Goal: Complete application form

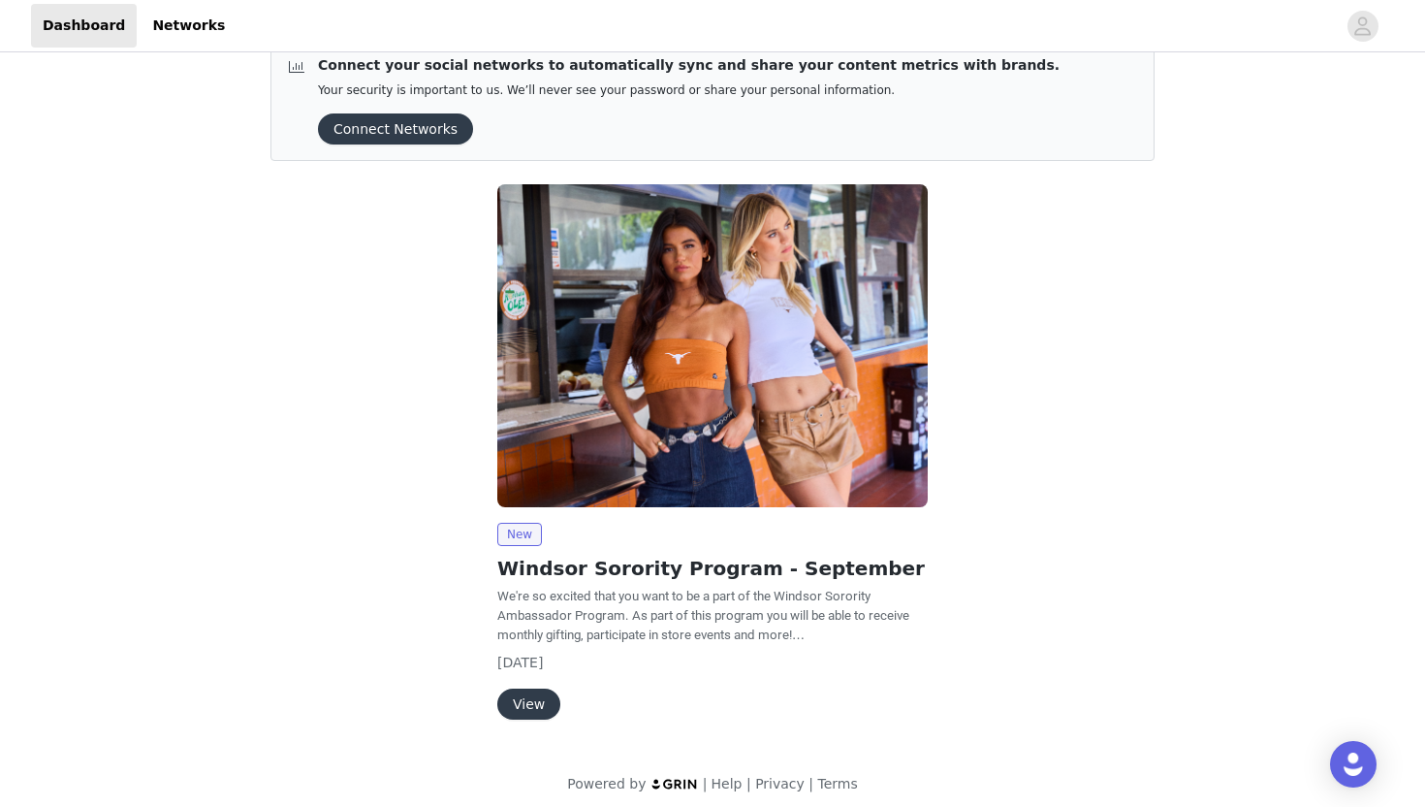
scroll to position [44, 0]
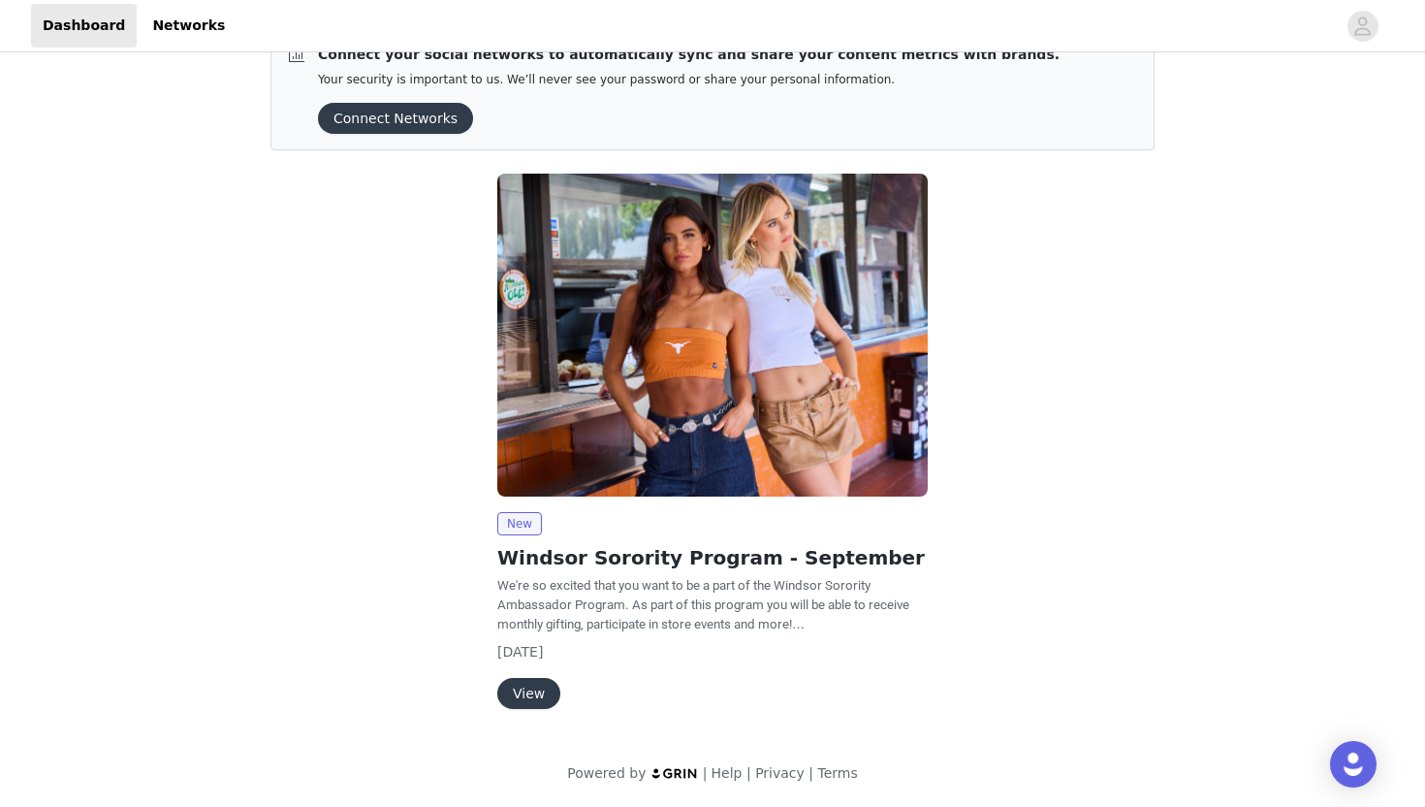
click at [527, 694] on button "View" at bounding box center [528, 693] width 63 height 31
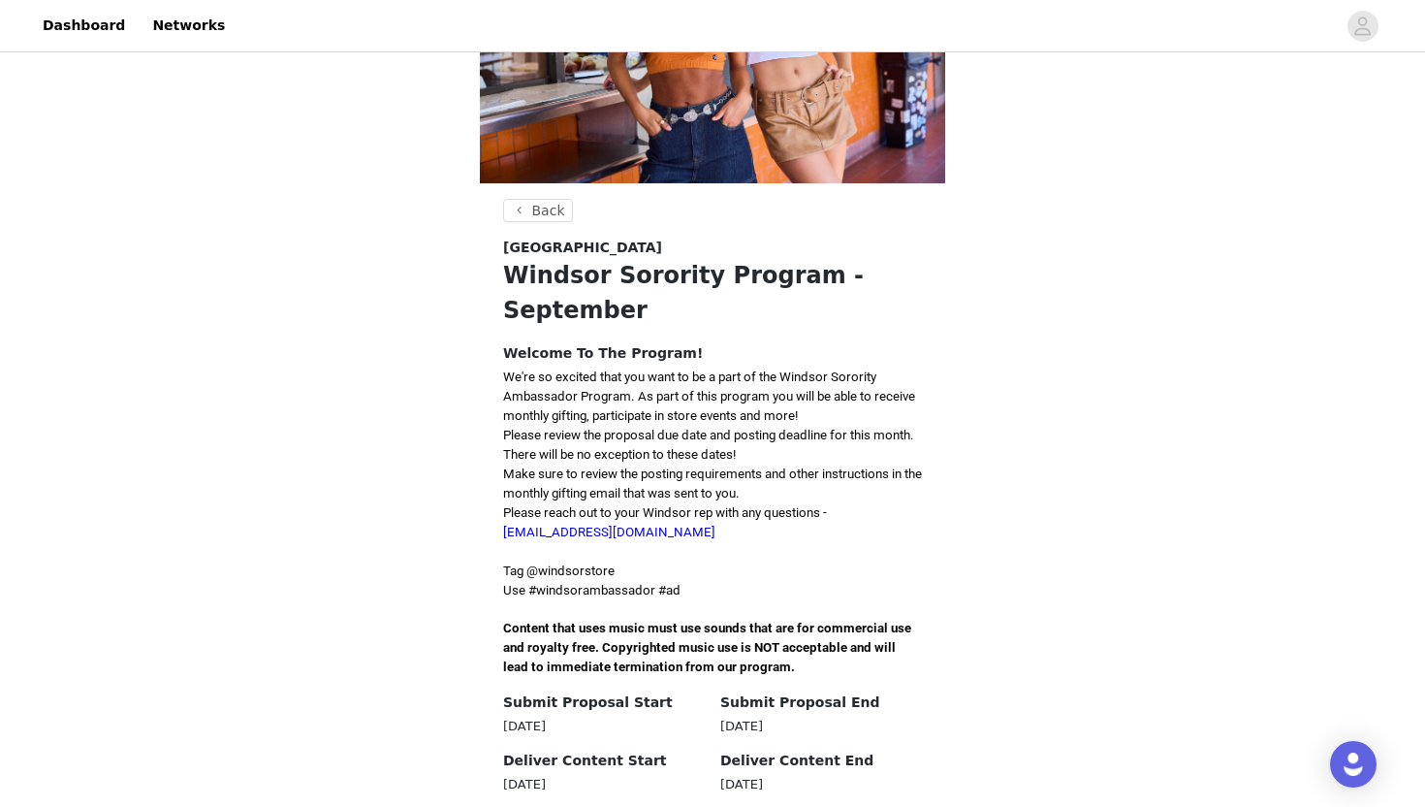
scroll to position [474, 0]
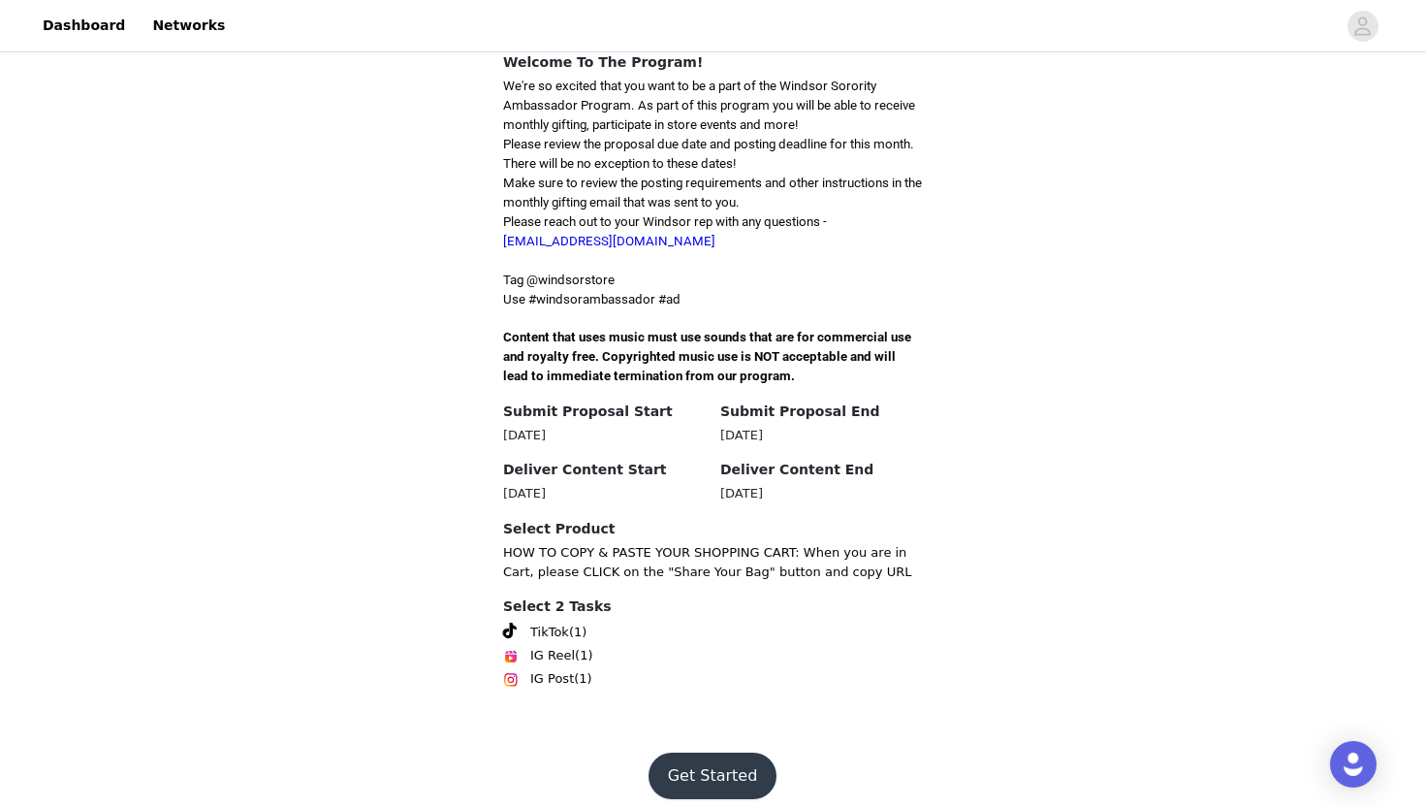
click at [688, 752] on button "Get Started" at bounding box center [713, 775] width 129 height 47
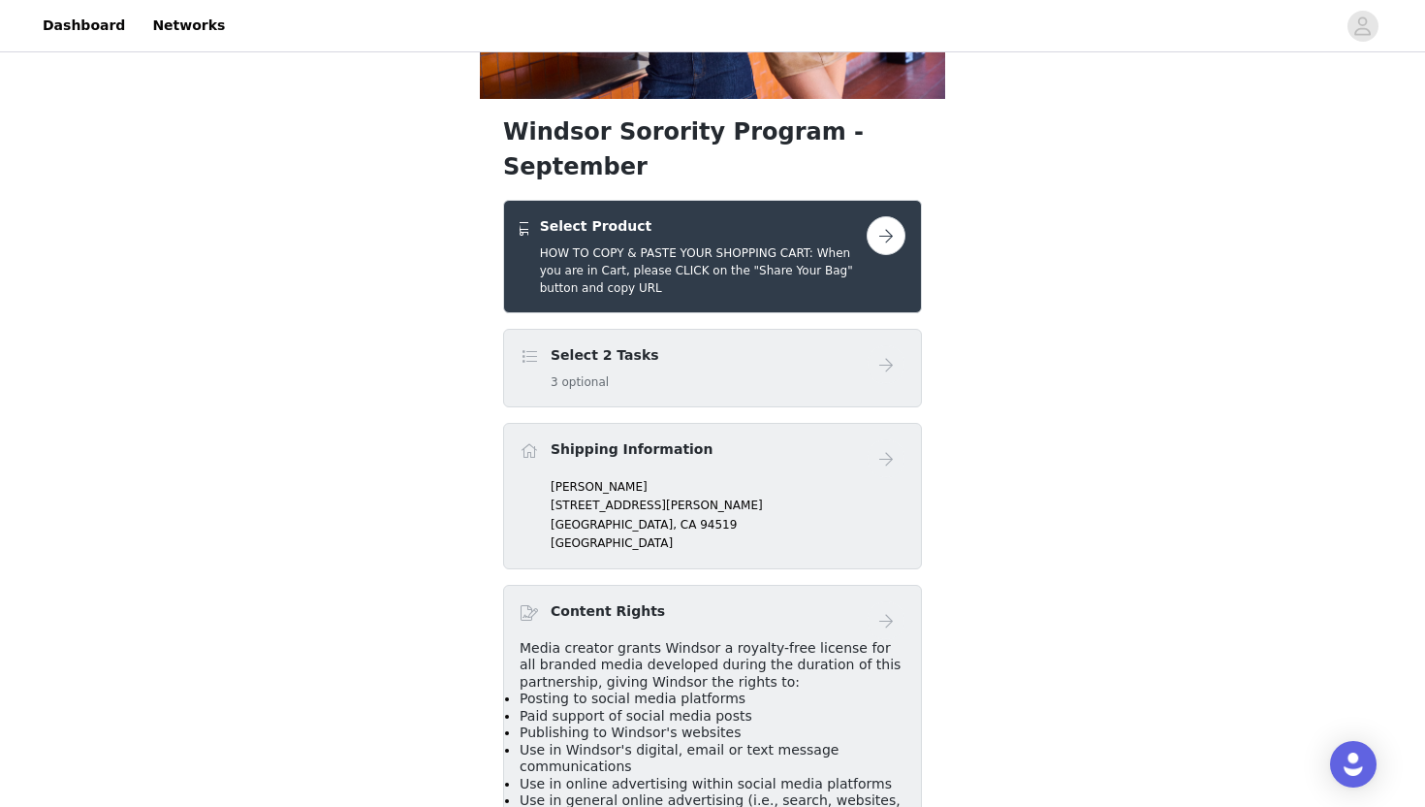
scroll to position [280, 0]
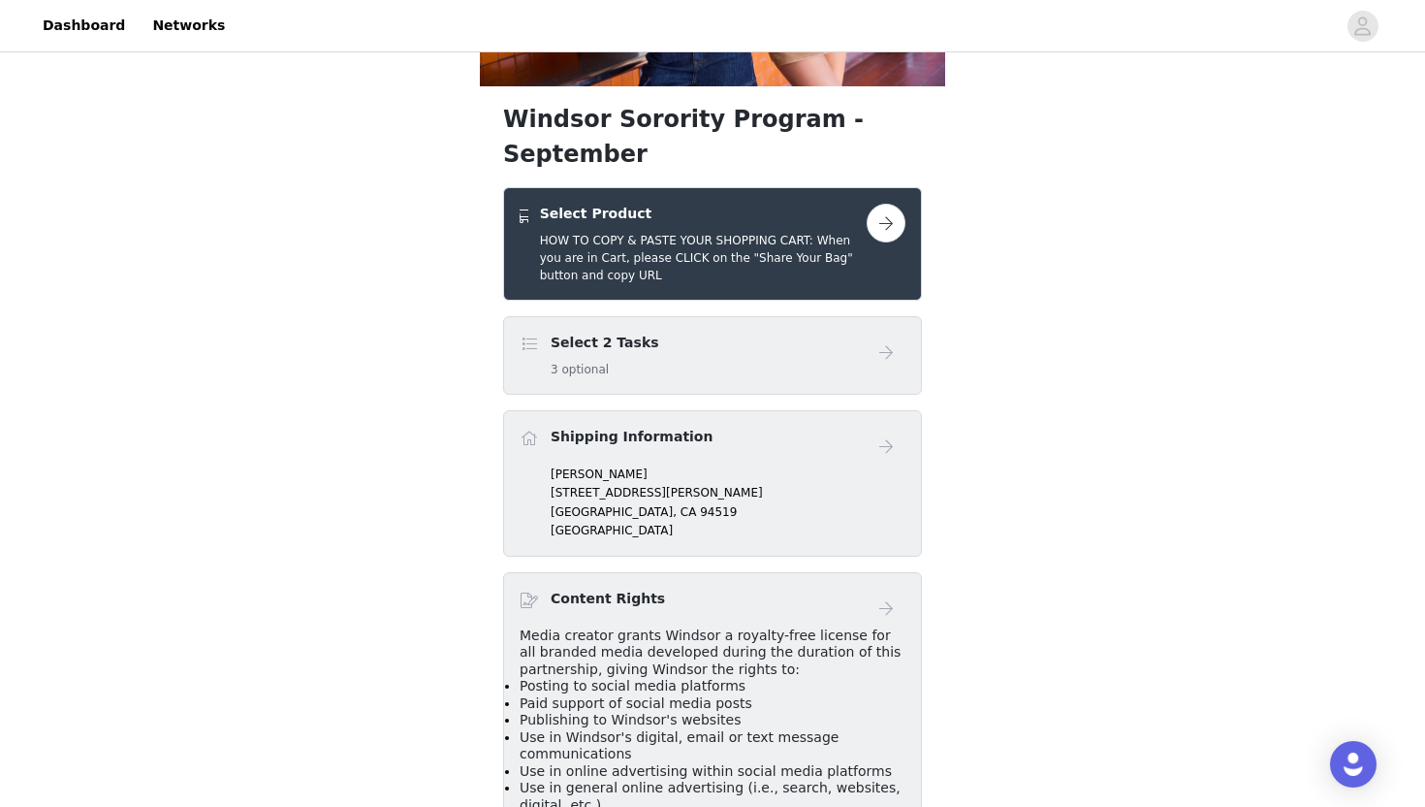
click at [602, 484] on p "[STREET_ADDRESS][PERSON_NAME]" at bounding box center [728, 492] width 355 height 17
click at [894, 204] on button "button" at bounding box center [886, 223] width 39 height 39
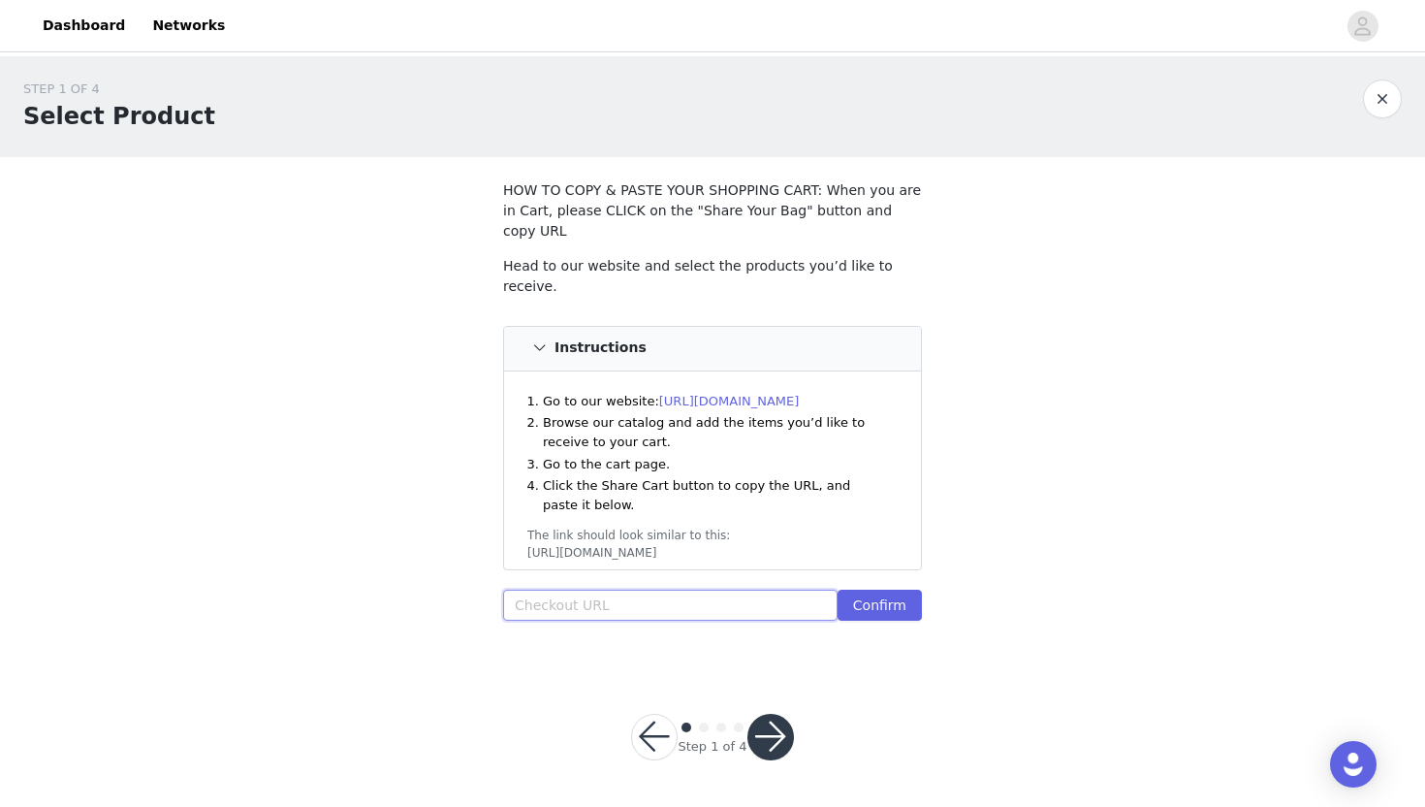
click at [559, 590] on input "text" at bounding box center [670, 605] width 335 height 31
paste input "[URL][DOMAIN_NAME]"
type input "[URL][DOMAIN_NAME]"
click at [884, 590] on button "Confirm" at bounding box center [880, 605] width 84 height 31
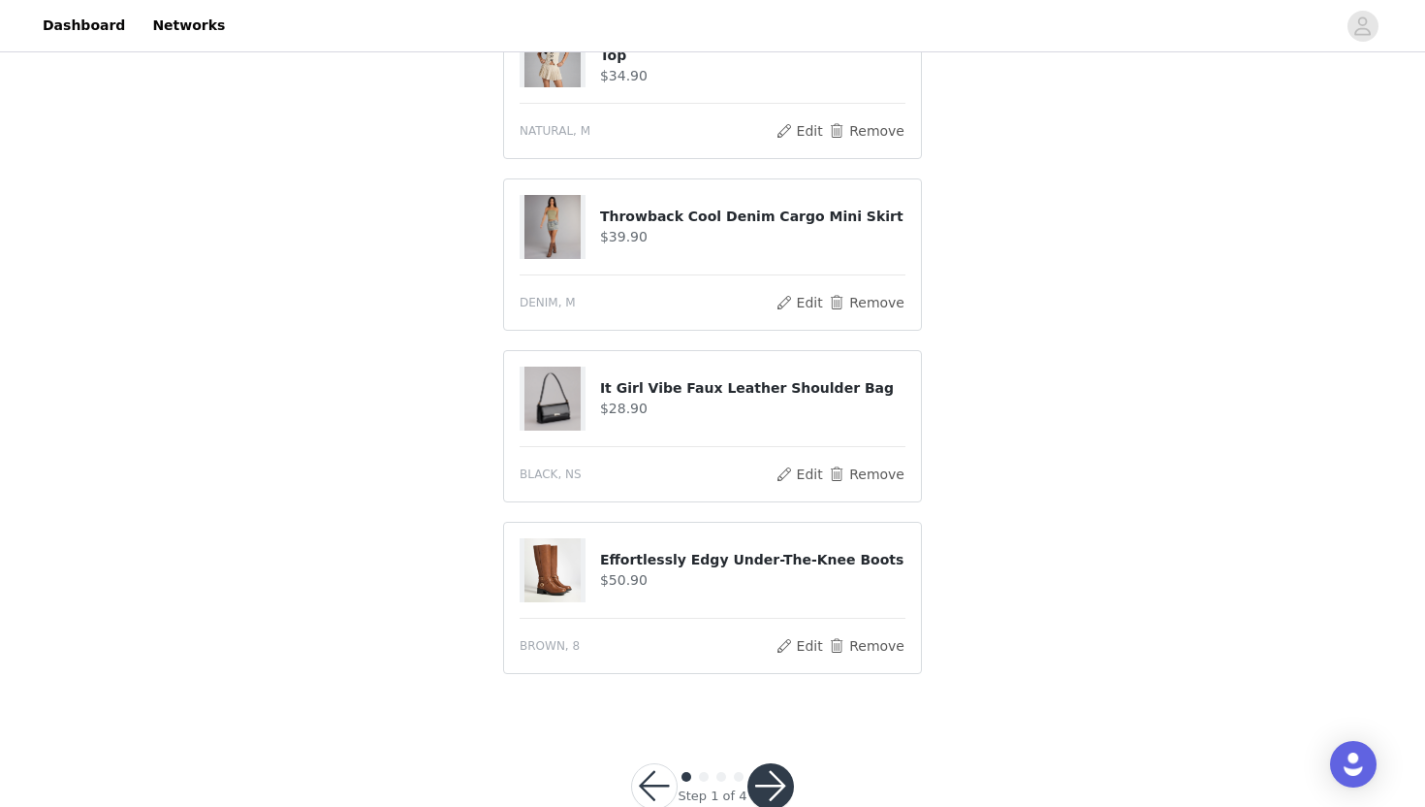
scroll to position [991, 0]
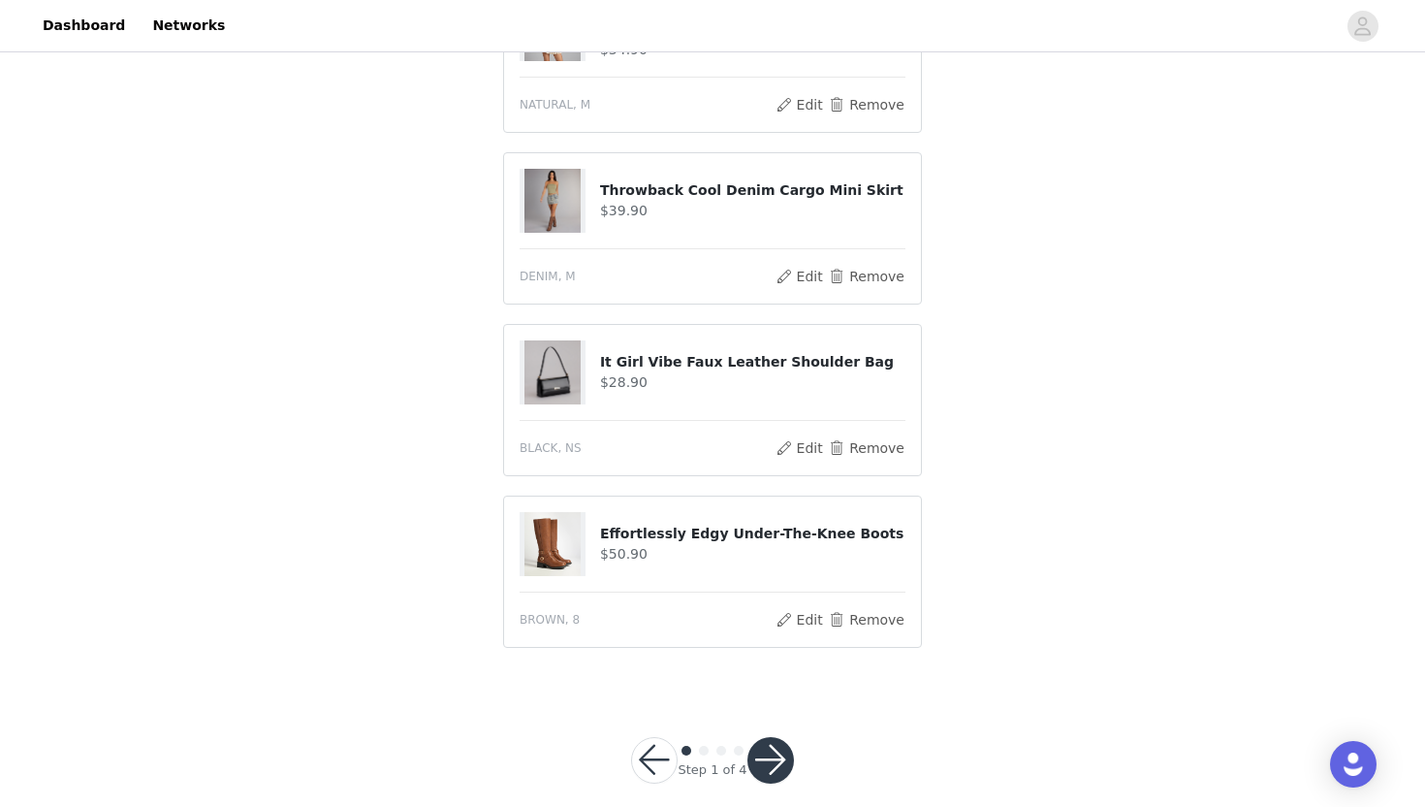
click at [781, 737] on button "button" at bounding box center [771, 760] width 47 height 47
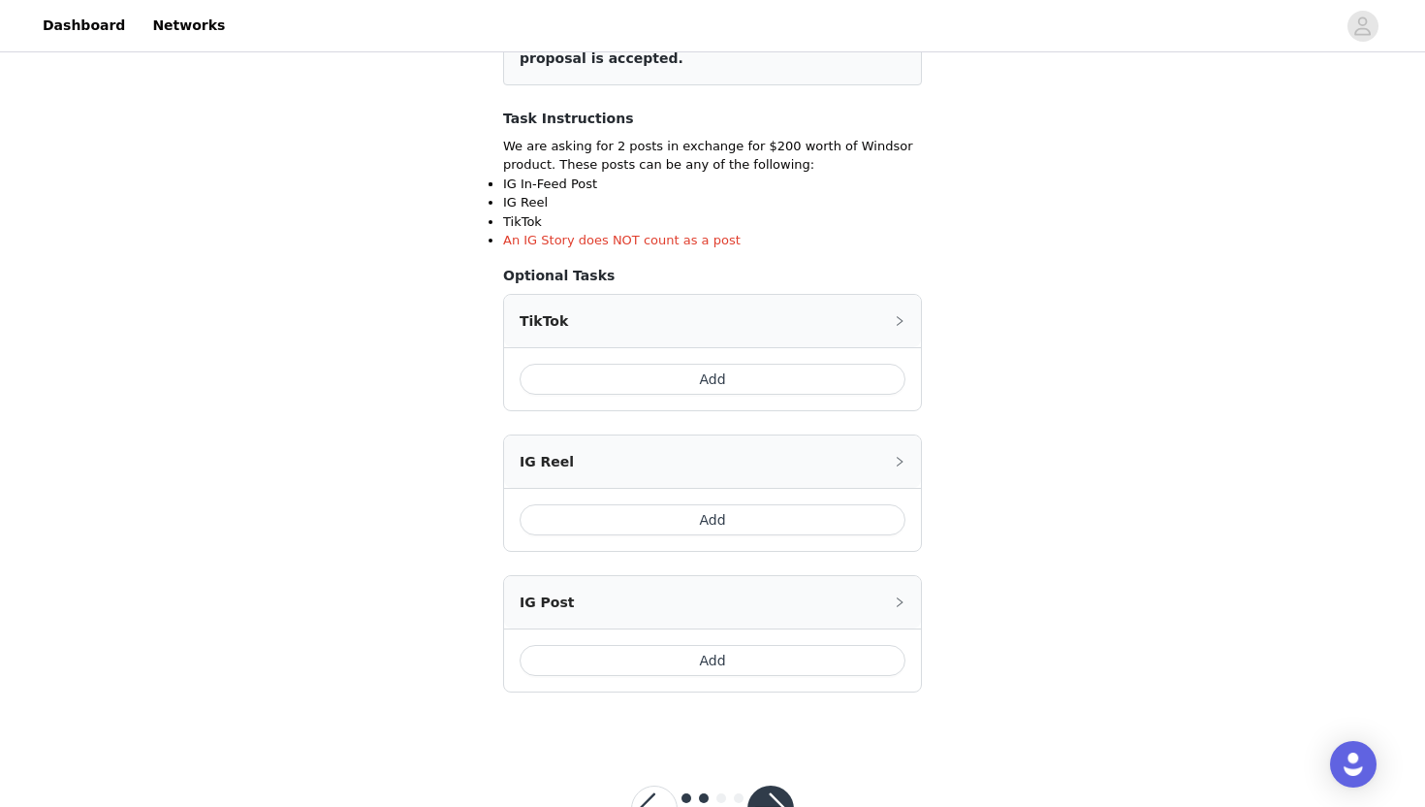
scroll to position [311, 0]
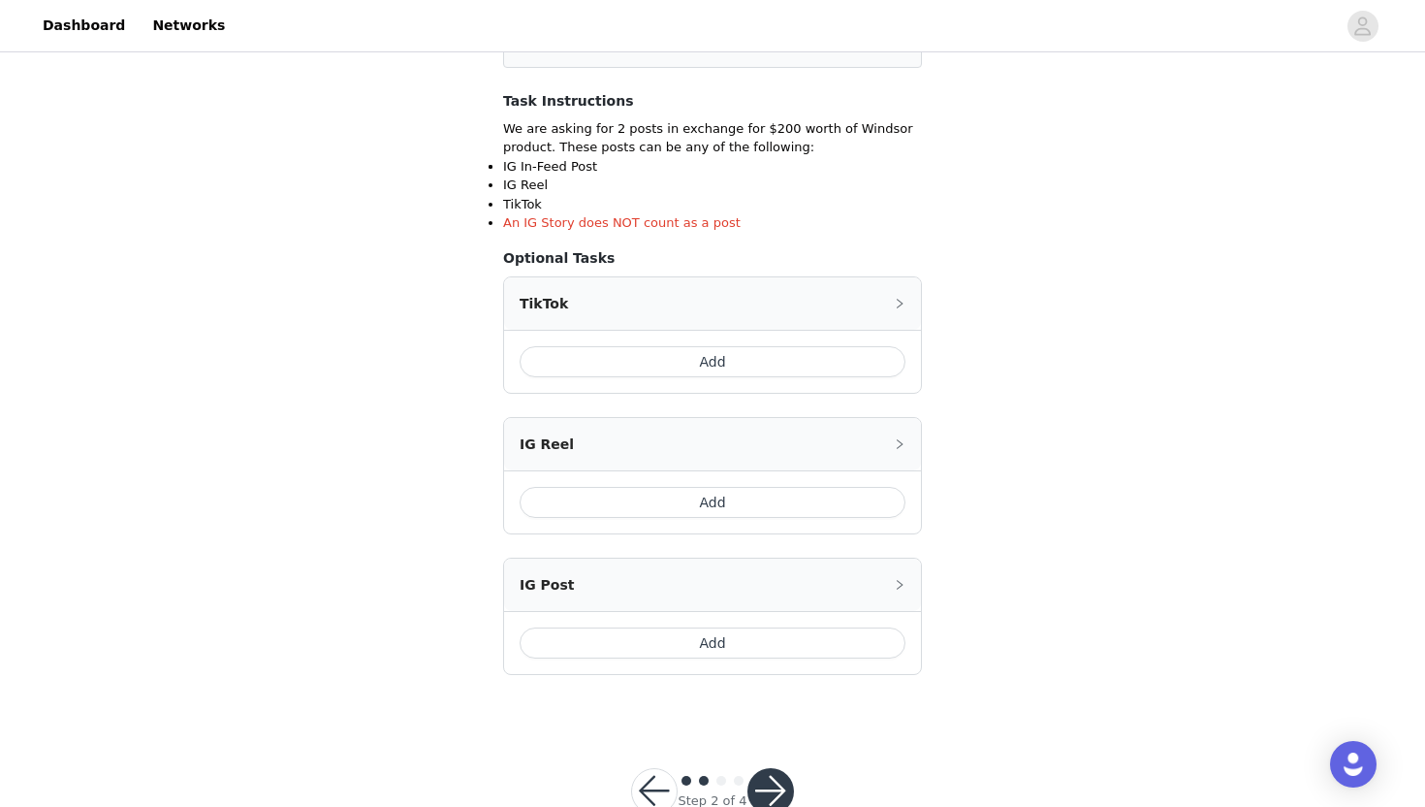
click at [622, 357] on button "Add" at bounding box center [713, 361] width 386 height 31
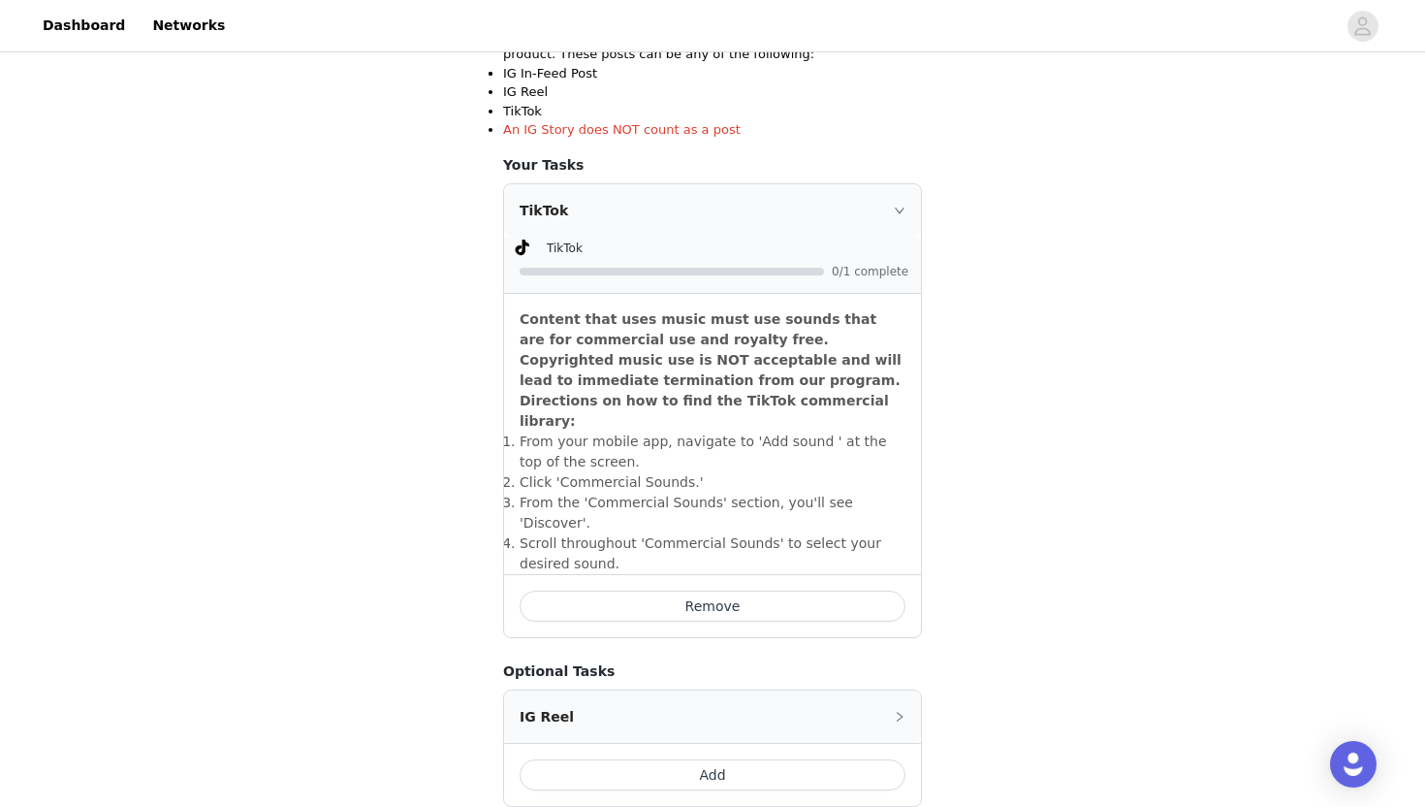
scroll to position [455, 0]
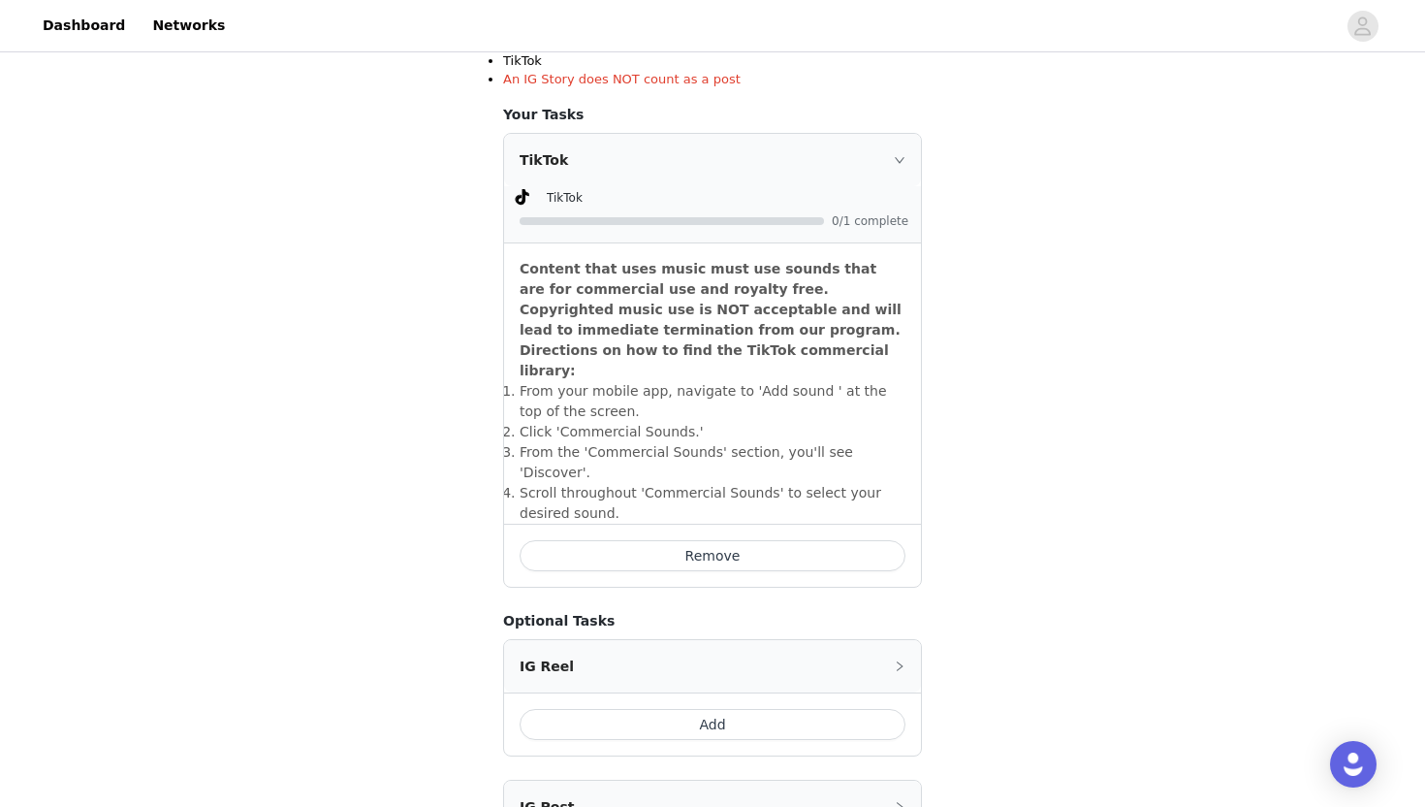
click at [784, 150] on div "TikTok" at bounding box center [712, 160] width 417 height 52
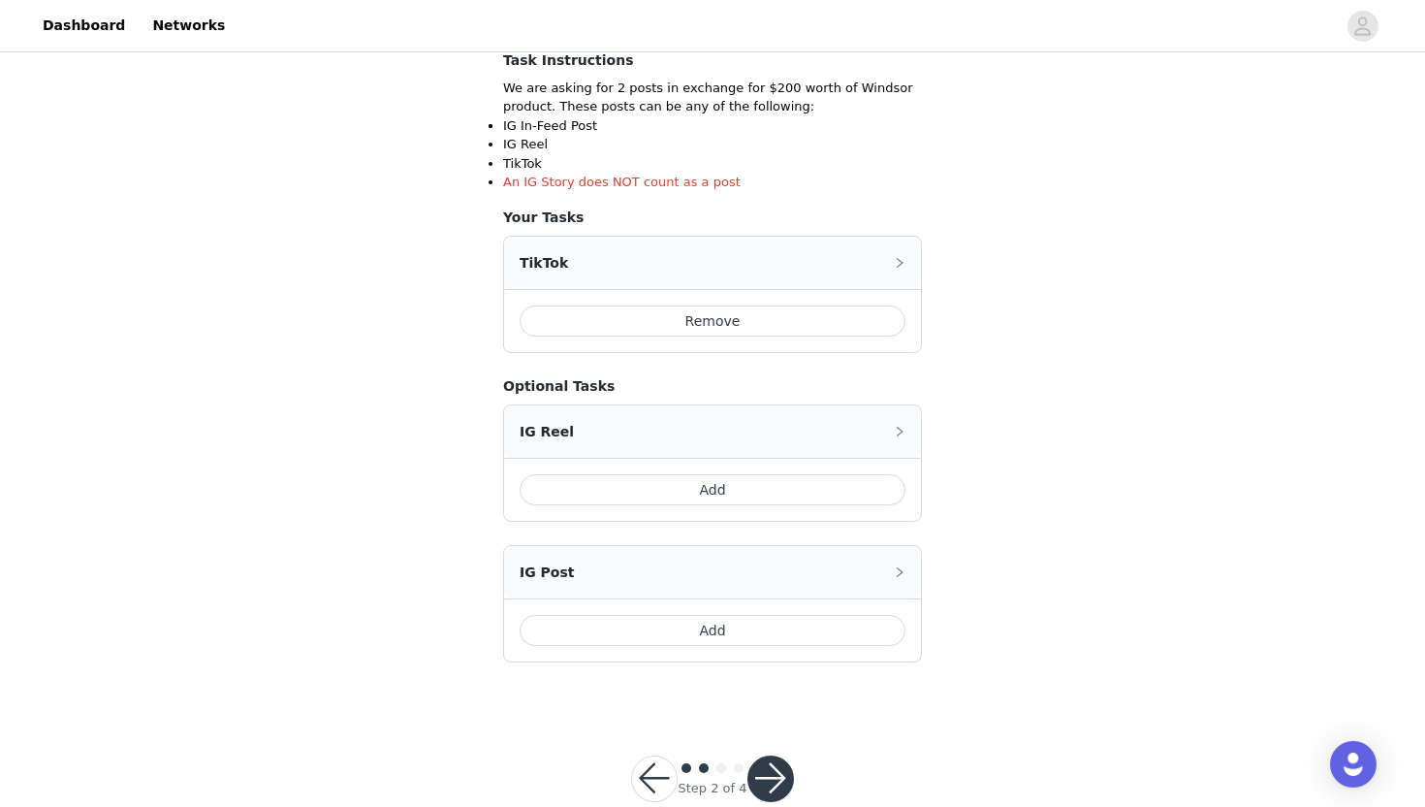
scroll to position [393, 0]
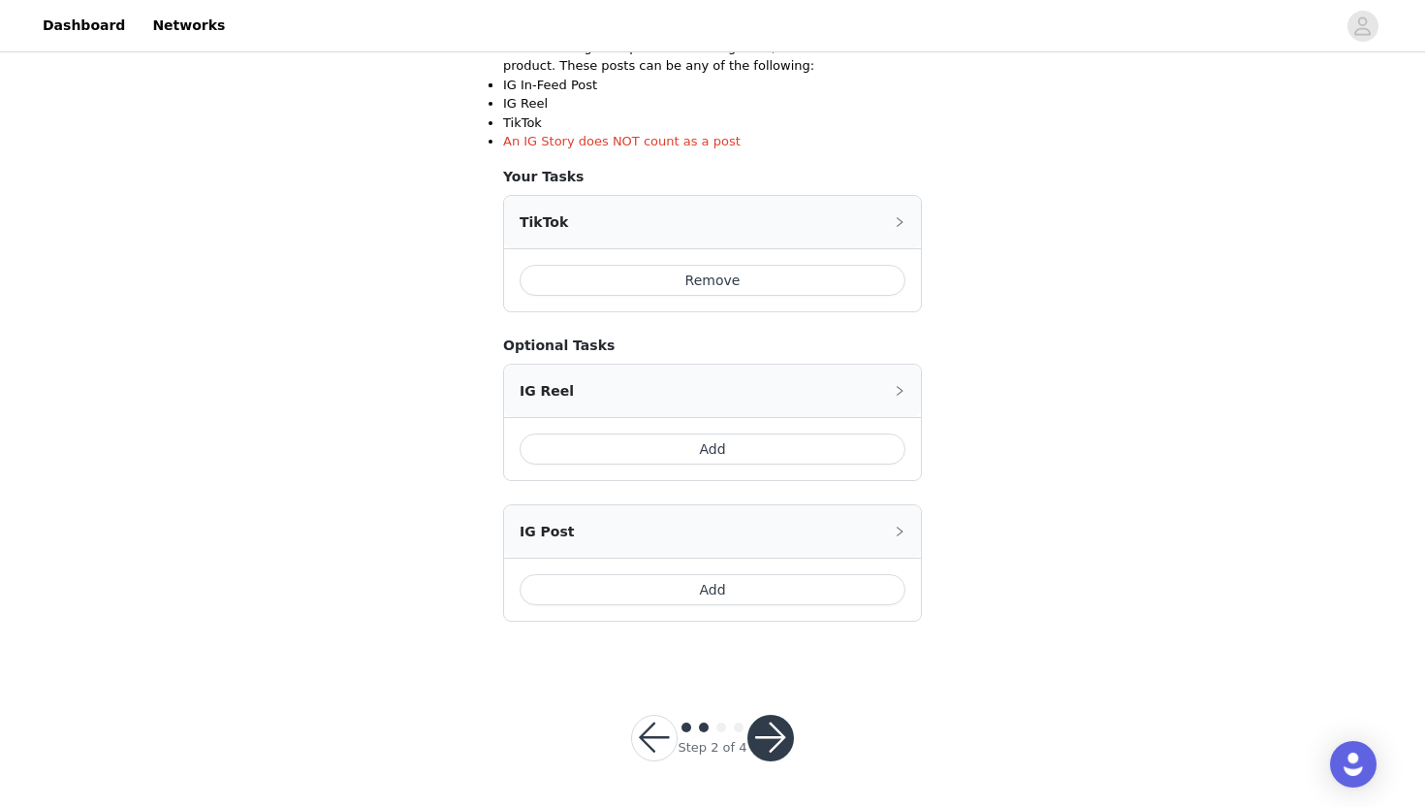
click at [711, 586] on button "Add" at bounding box center [713, 589] width 386 height 31
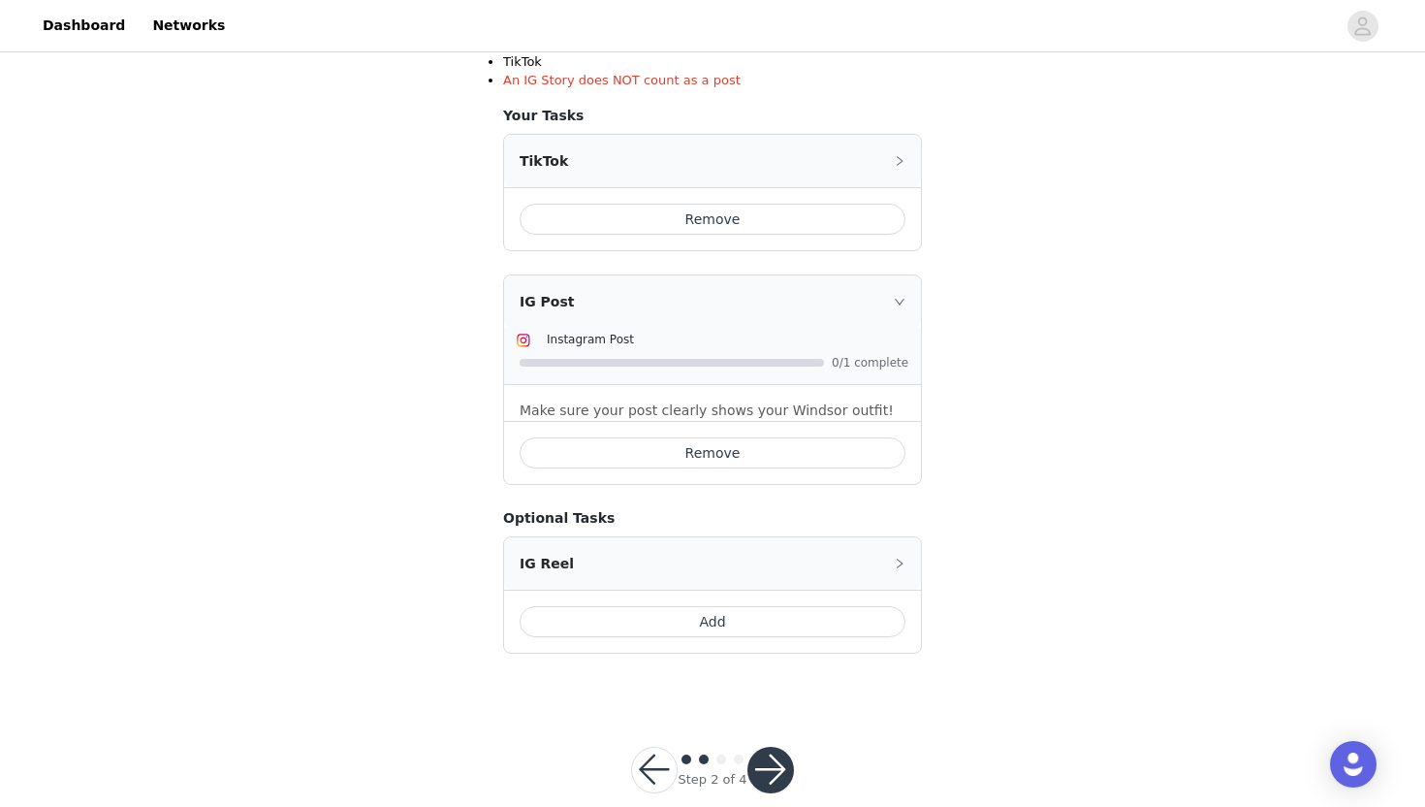
scroll to position [486, 0]
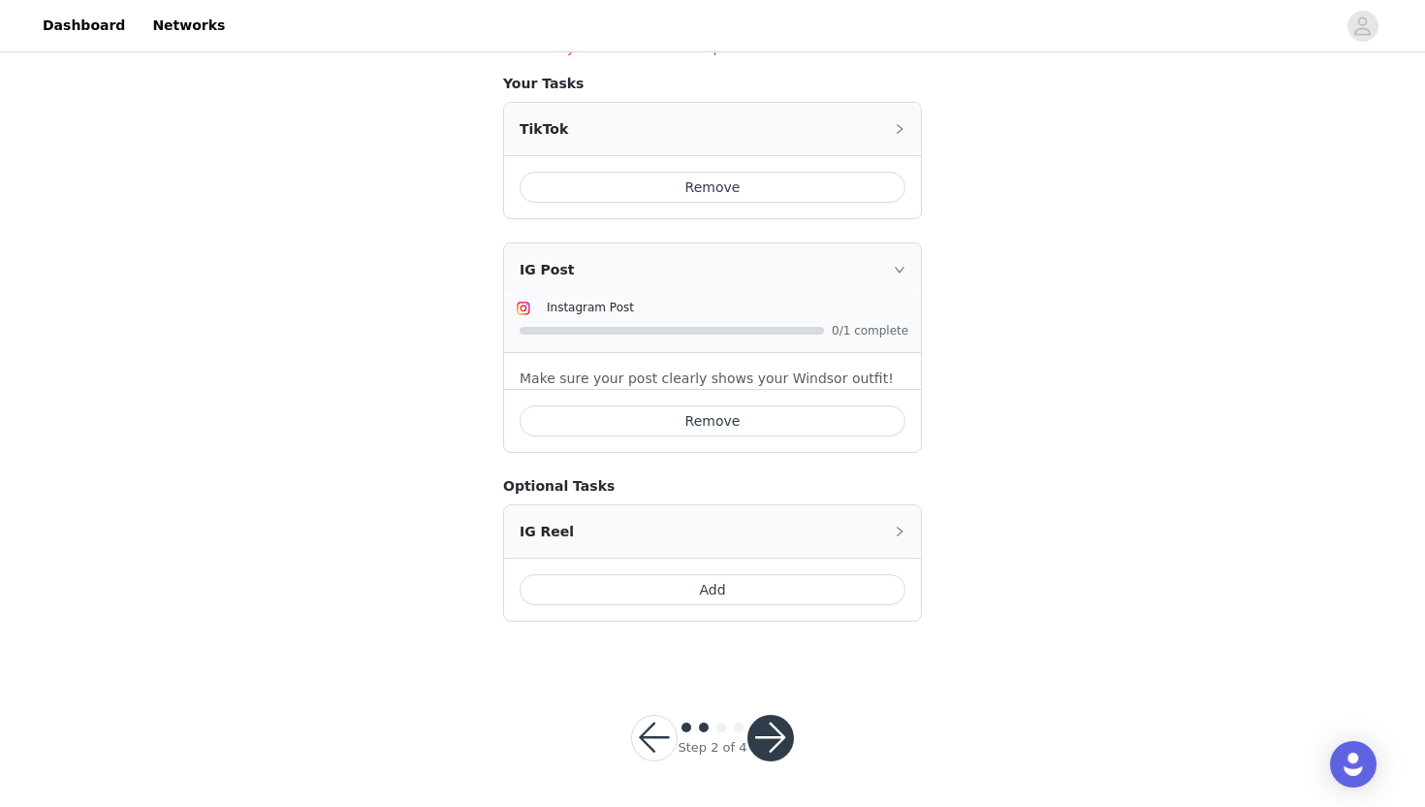
click at [771, 743] on button "button" at bounding box center [771, 738] width 47 height 47
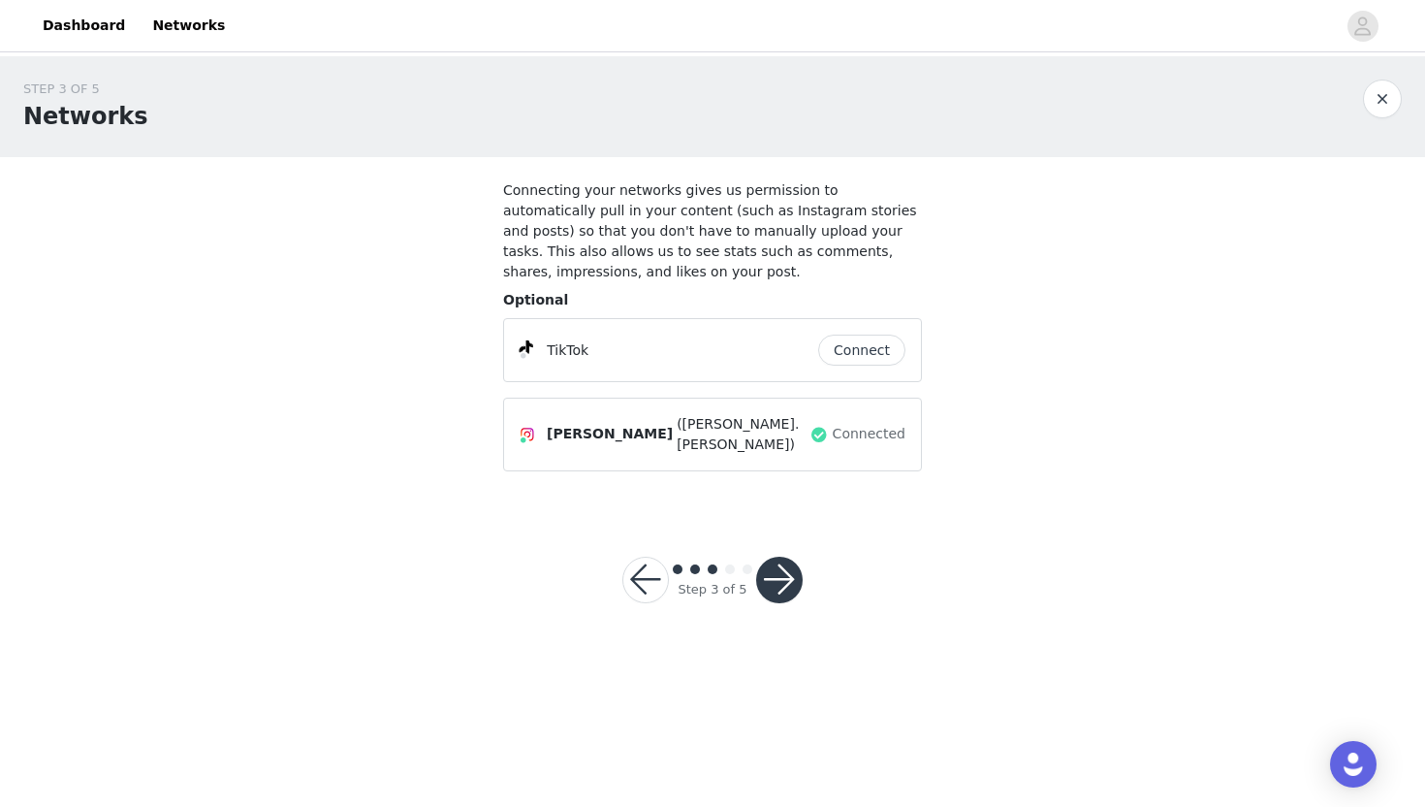
click at [858, 354] on button "Connect" at bounding box center [861, 350] width 87 height 31
click at [791, 577] on button "button" at bounding box center [779, 580] width 47 height 47
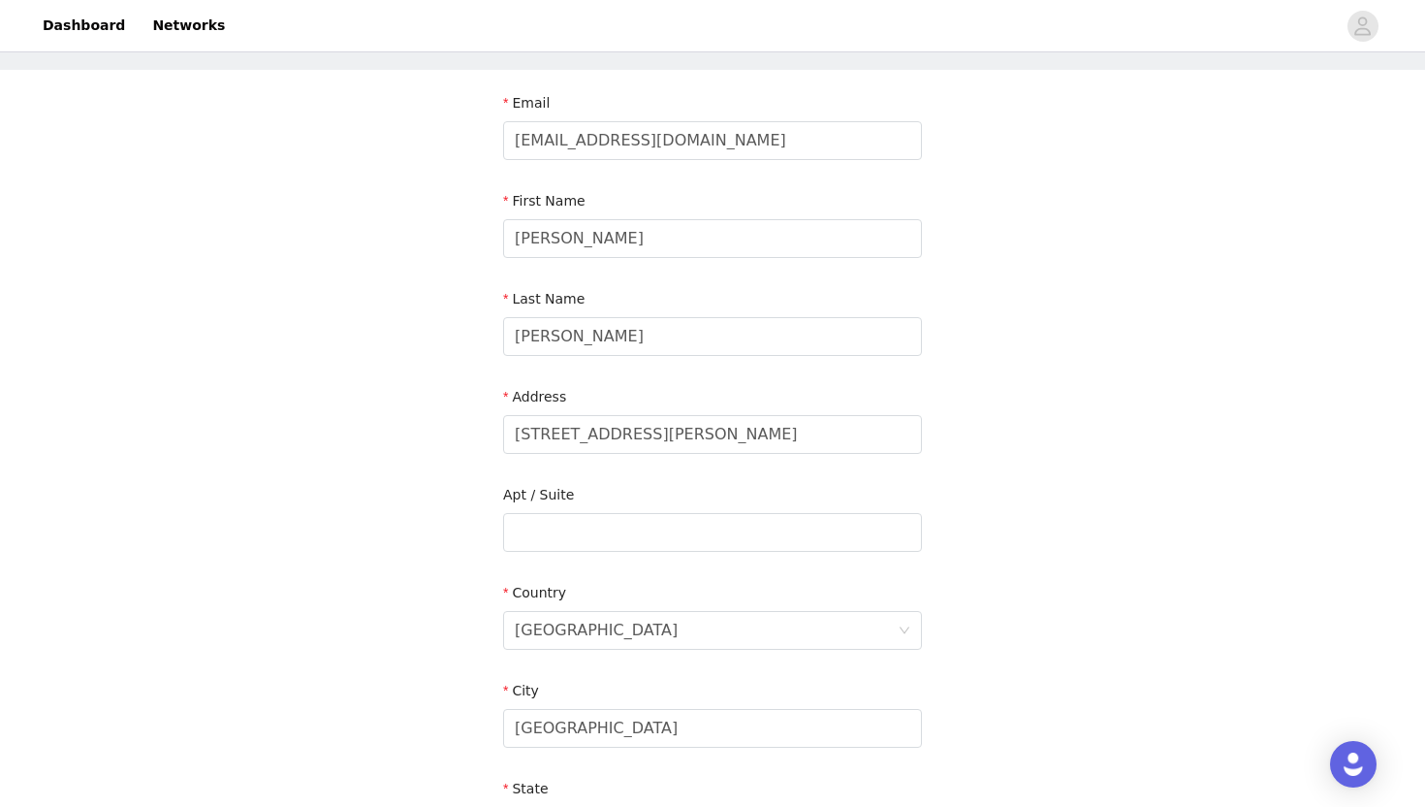
scroll to position [89, 0]
drag, startPoint x: 673, startPoint y: 421, endPoint x: 792, endPoint y: 424, distance: 119.3
click at [792, 425] on input "[STREET_ADDRESS][PERSON_NAME]" at bounding box center [712, 432] width 419 height 39
type input "[STREET_ADDRESS][PERSON_NAME]"
click at [665, 537] on input "text" at bounding box center [712, 530] width 419 height 39
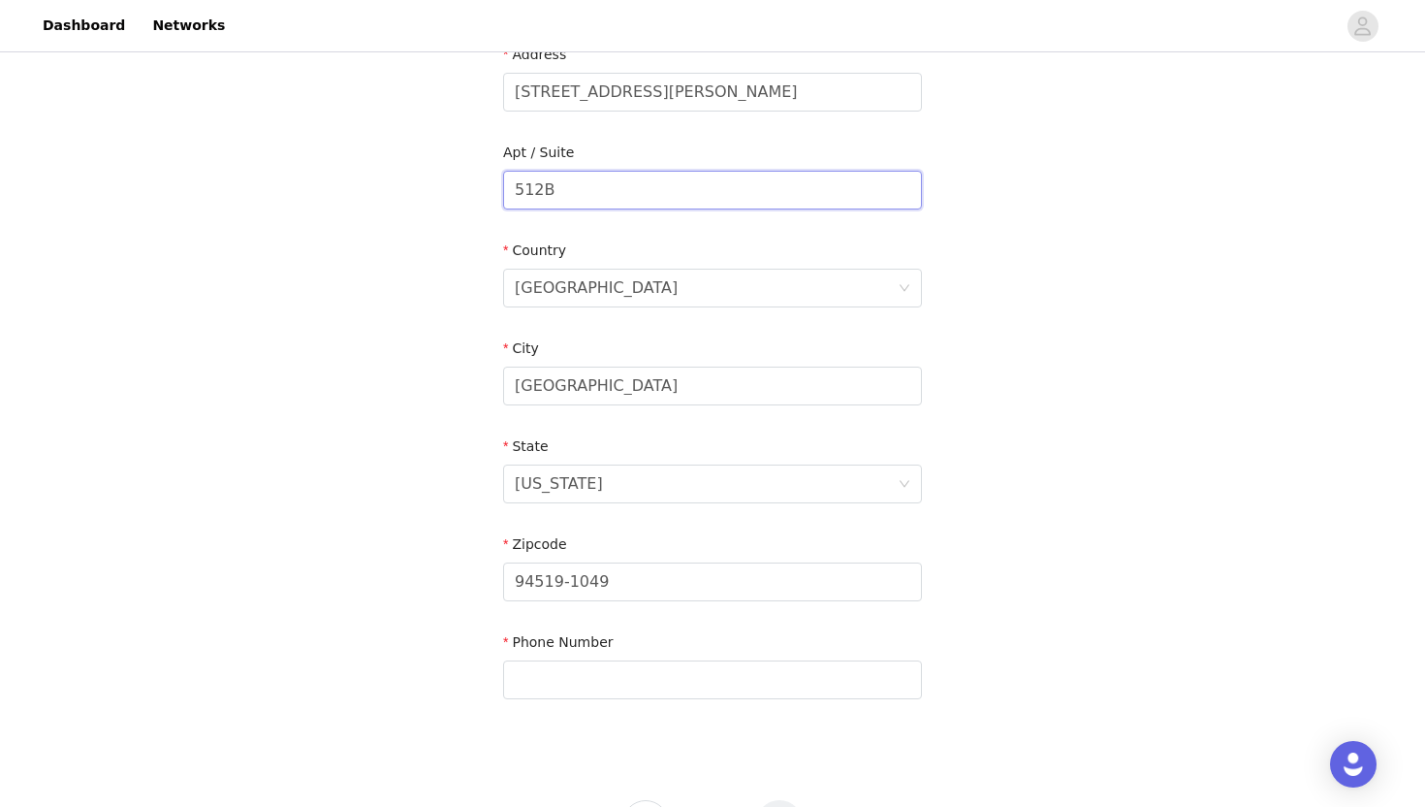
scroll to position [515, 0]
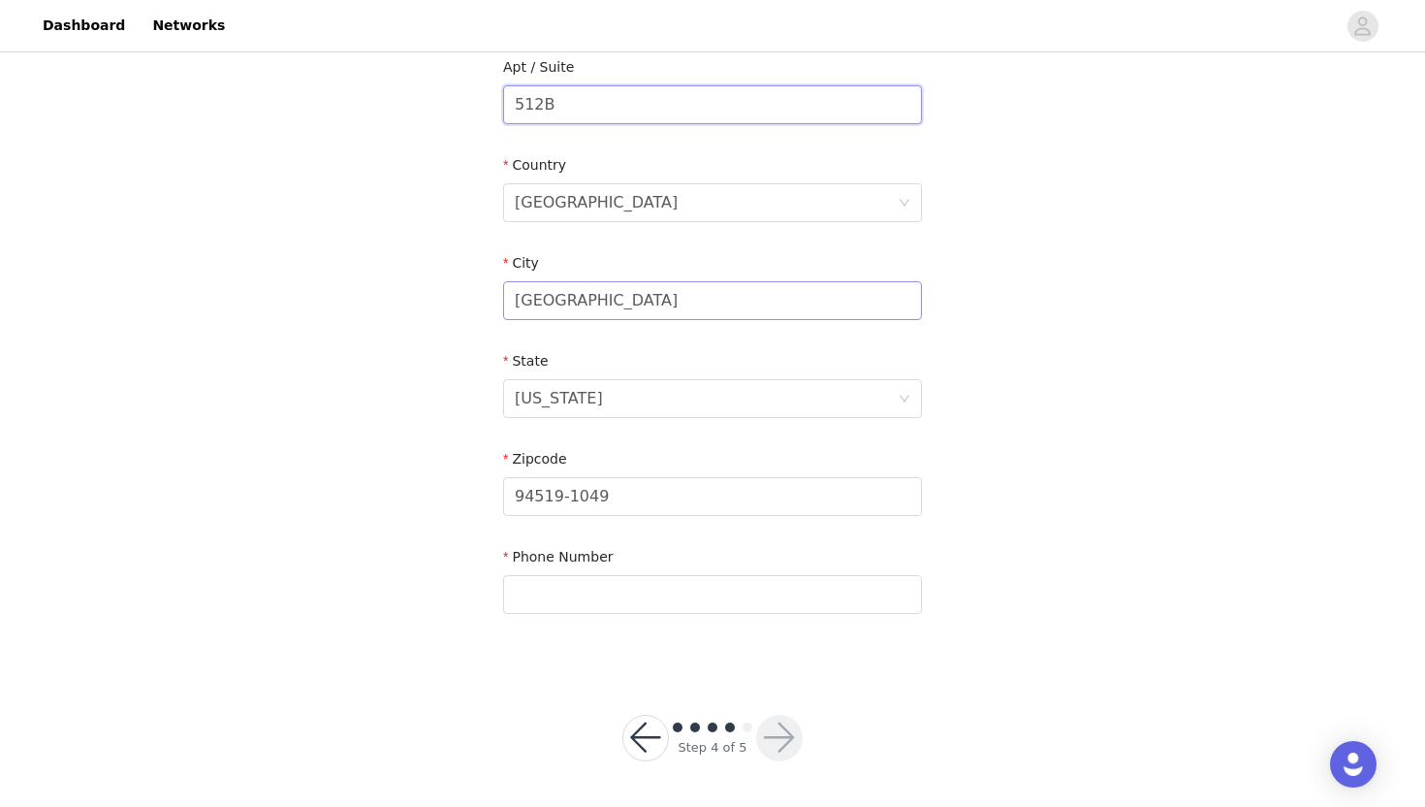
type input "512B"
drag, startPoint x: 585, startPoint y: 301, endPoint x: 421, endPoint y: 295, distance: 164.0
click at [421, 295] on div "STEP 4 OF 5 Shipping Information Email [EMAIL_ADDRESS][DOMAIN_NAME] First Name …" at bounding box center [712, 104] width 1425 height 1127
type input "[GEOGRAPHIC_DATA]"
click at [623, 393] on div "[US_STATE]" at bounding box center [706, 398] width 383 height 37
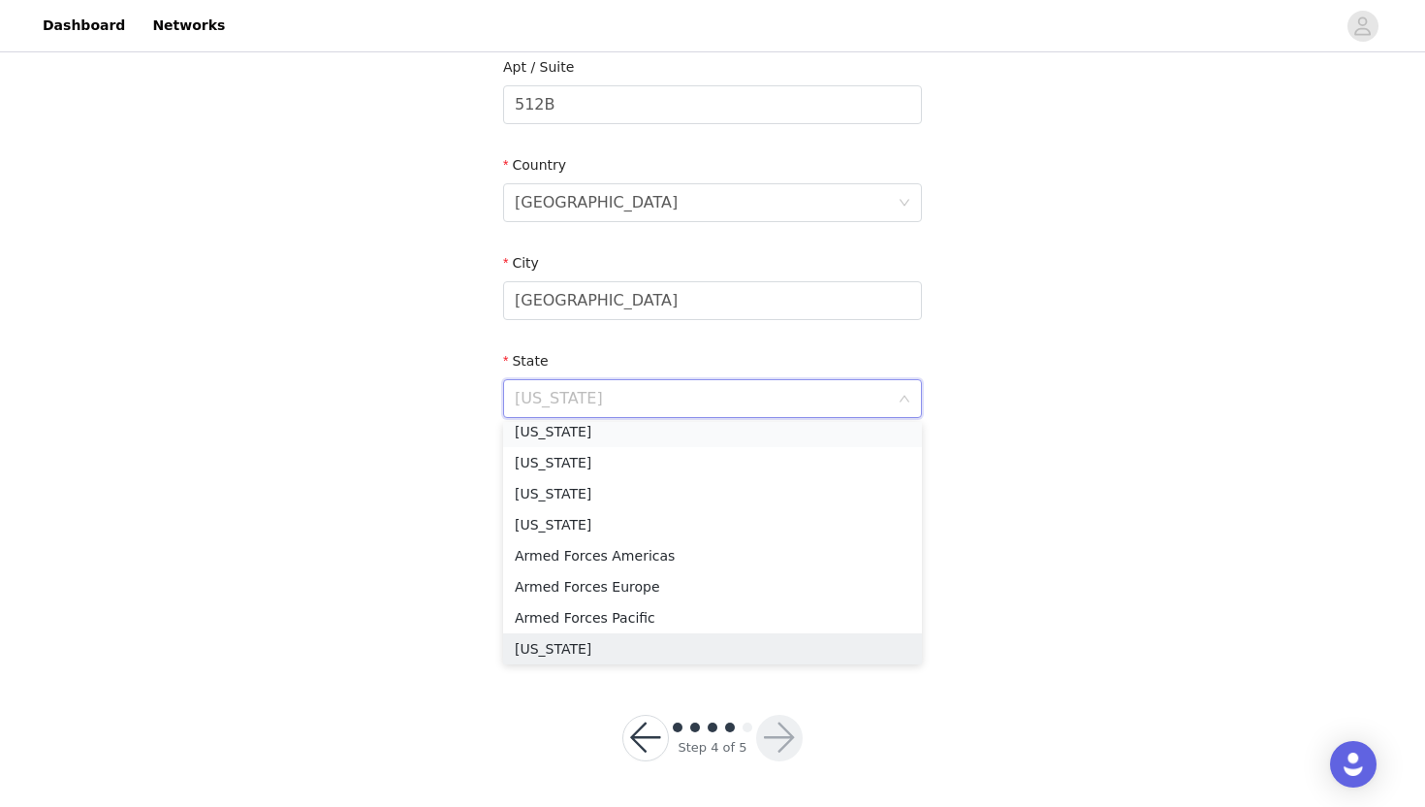
scroll to position [35, 0]
click at [560, 501] on li "[US_STATE]" at bounding box center [712, 499] width 419 height 31
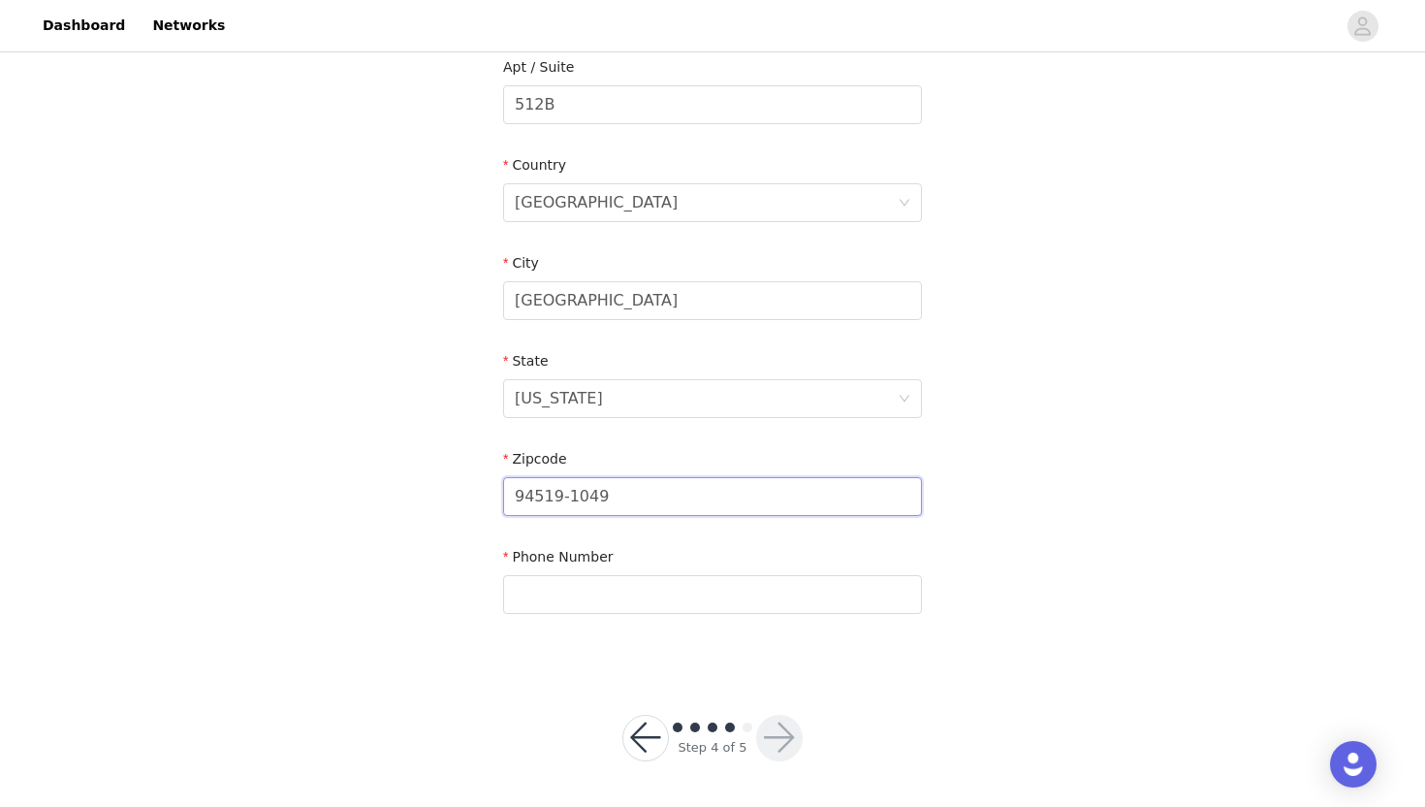
drag, startPoint x: 638, startPoint y: 495, endPoint x: 341, endPoint y: 493, distance: 296.7
click at [345, 494] on div "STEP 4 OF 5 Shipping Information Email [EMAIL_ADDRESS][DOMAIN_NAME] First Name …" at bounding box center [712, 104] width 1425 height 1127
type input "85719"
click at [583, 606] on input "text" at bounding box center [712, 594] width 419 height 39
type input "9252196281"
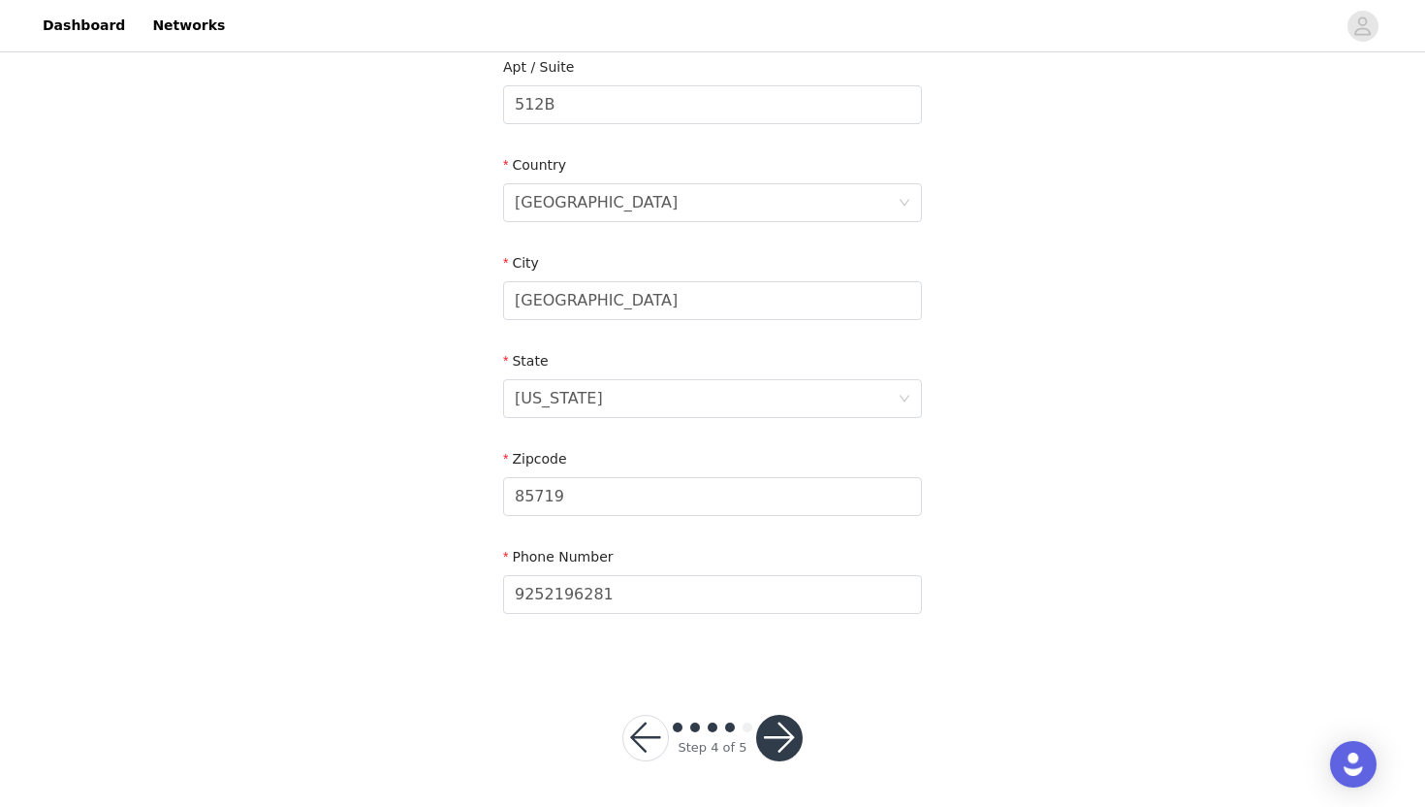
click at [798, 741] on button "button" at bounding box center [779, 738] width 47 height 47
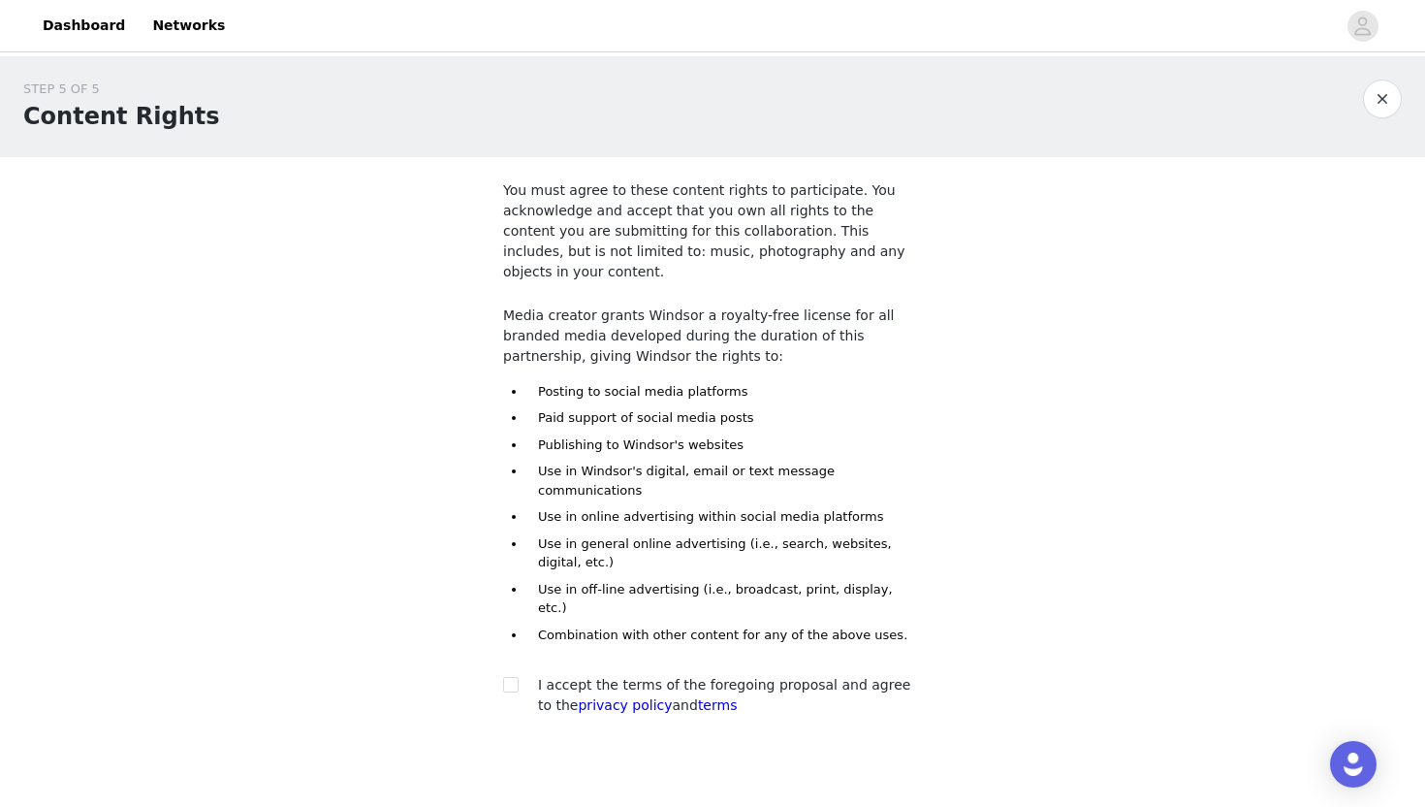
click at [502, 628] on section "You must agree to these content rights to participate. You acknowledge and acce…" at bounding box center [712, 464] width 465 height 614
click at [511, 677] on input "checkbox" at bounding box center [510, 684] width 14 height 14
checkbox input "true"
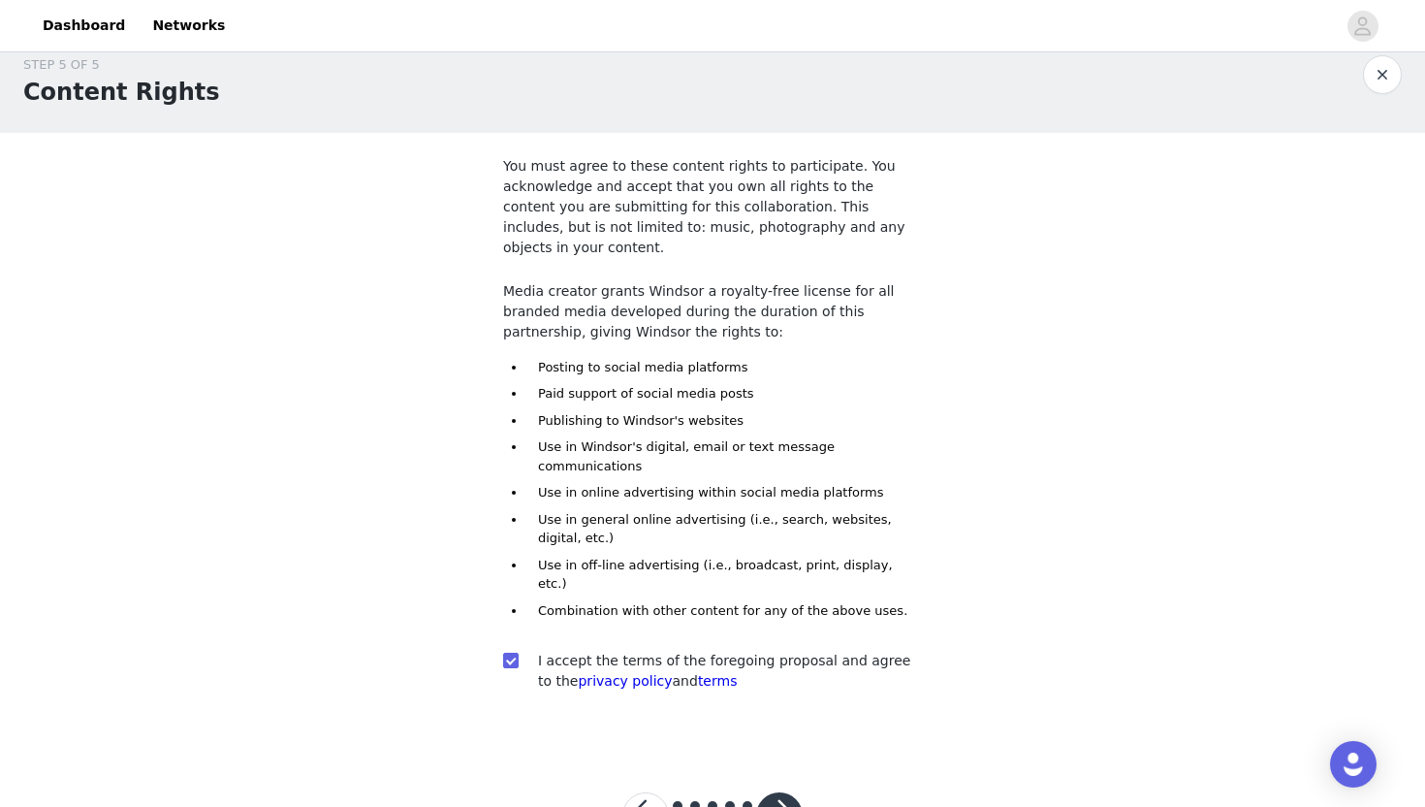
scroll to position [45, 0]
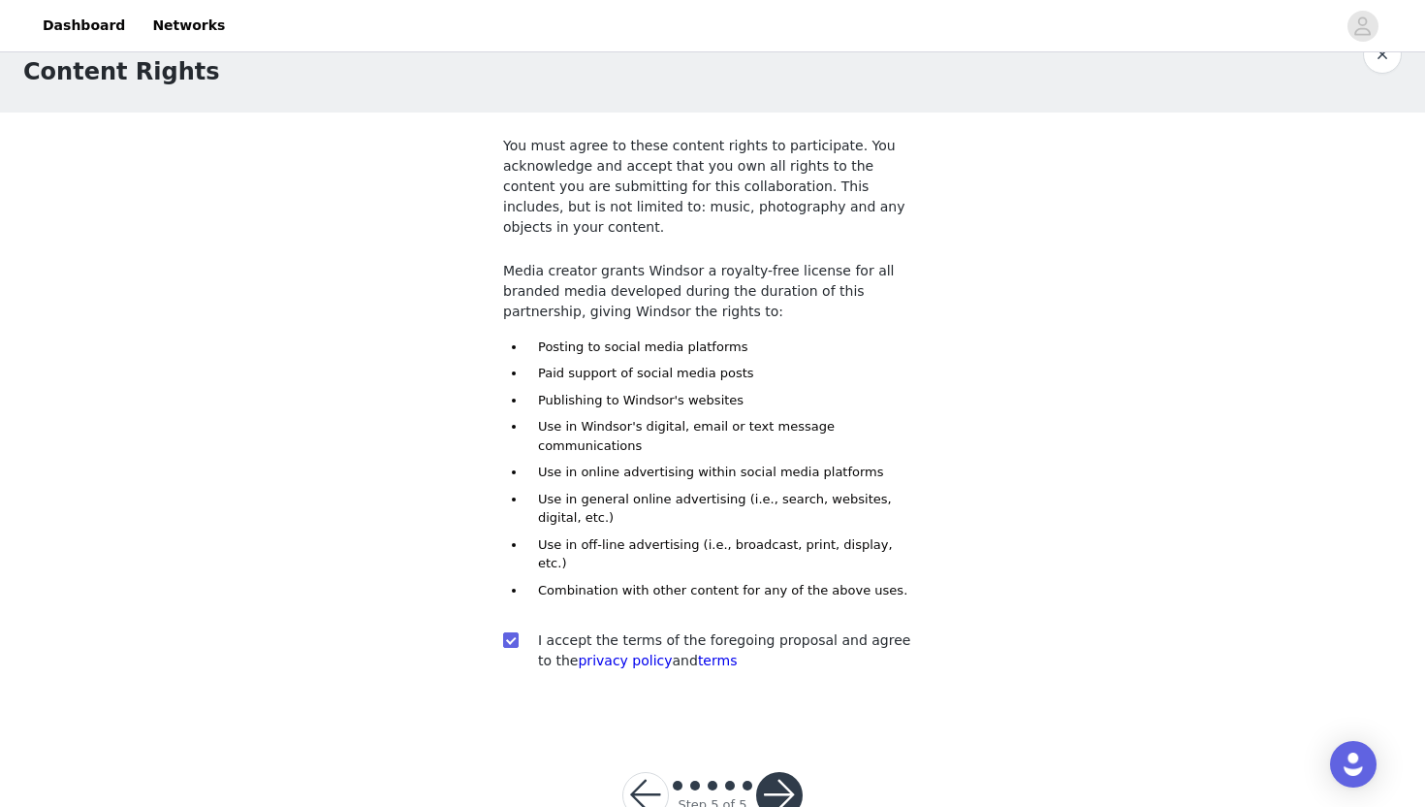
click at [777, 772] on button "button" at bounding box center [779, 795] width 47 height 47
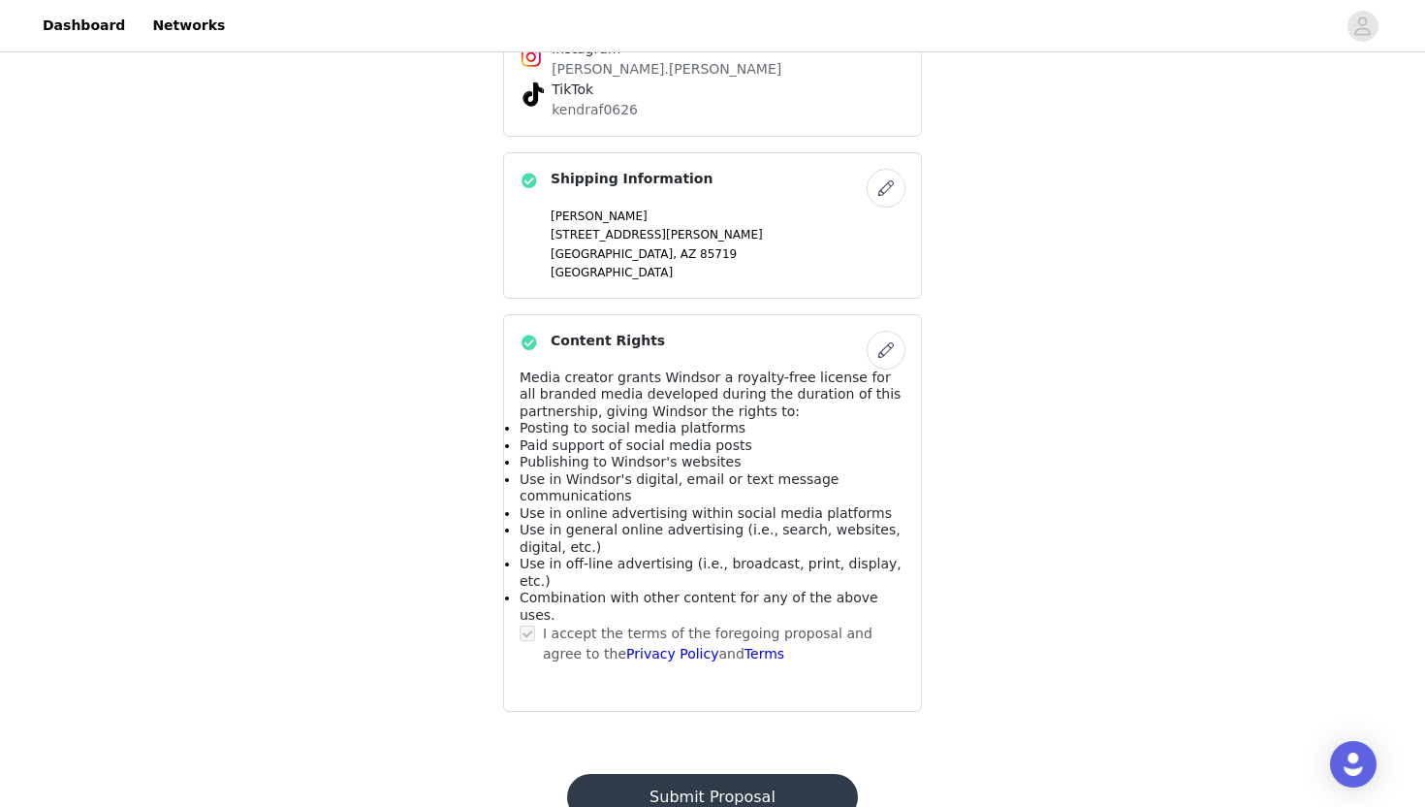
click at [754, 774] on button "Submit Proposal" at bounding box center [712, 797] width 290 height 47
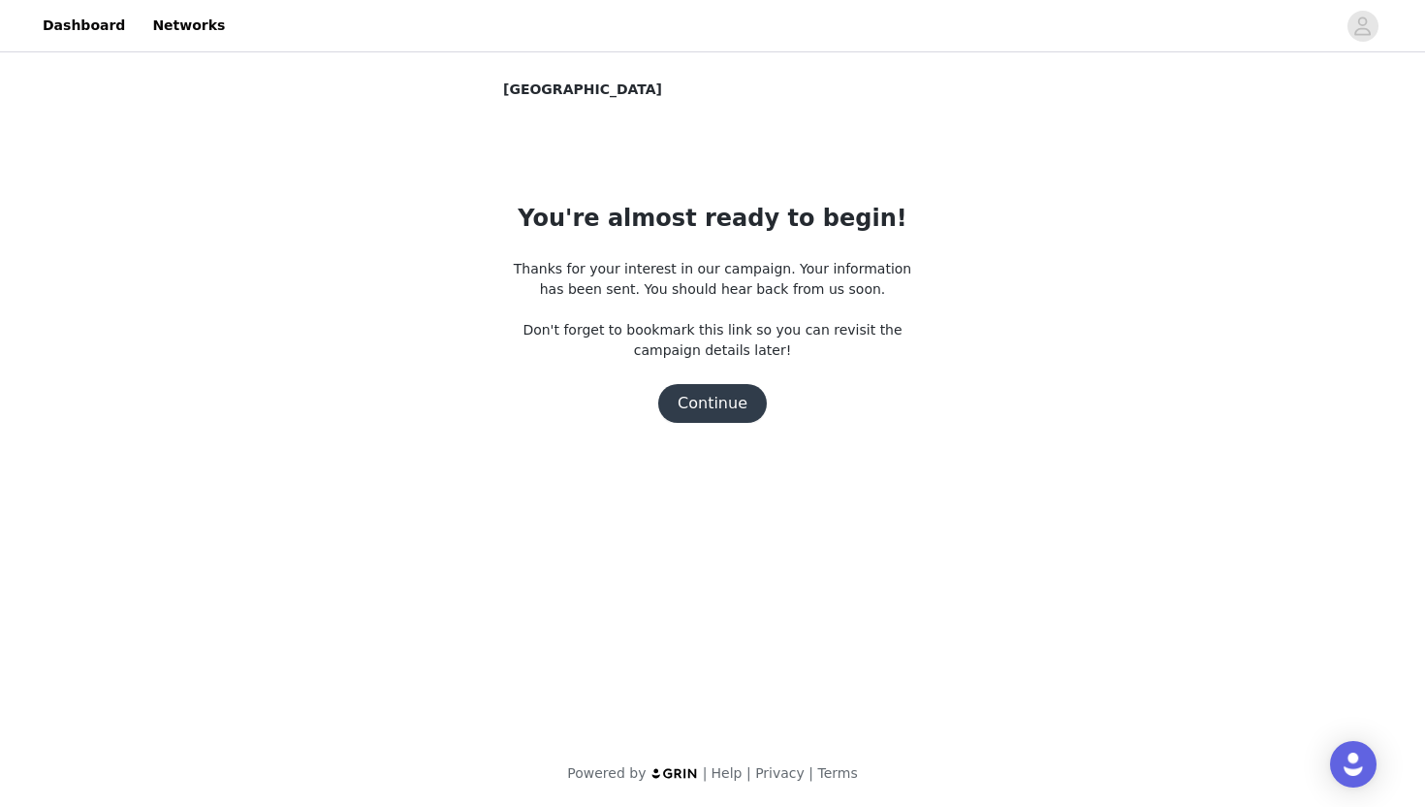
click at [701, 406] on button "Continue" at bounding box center [712, 403] width 109 height 39
